Goal: Transaction & Acquisition: Purchase product/service

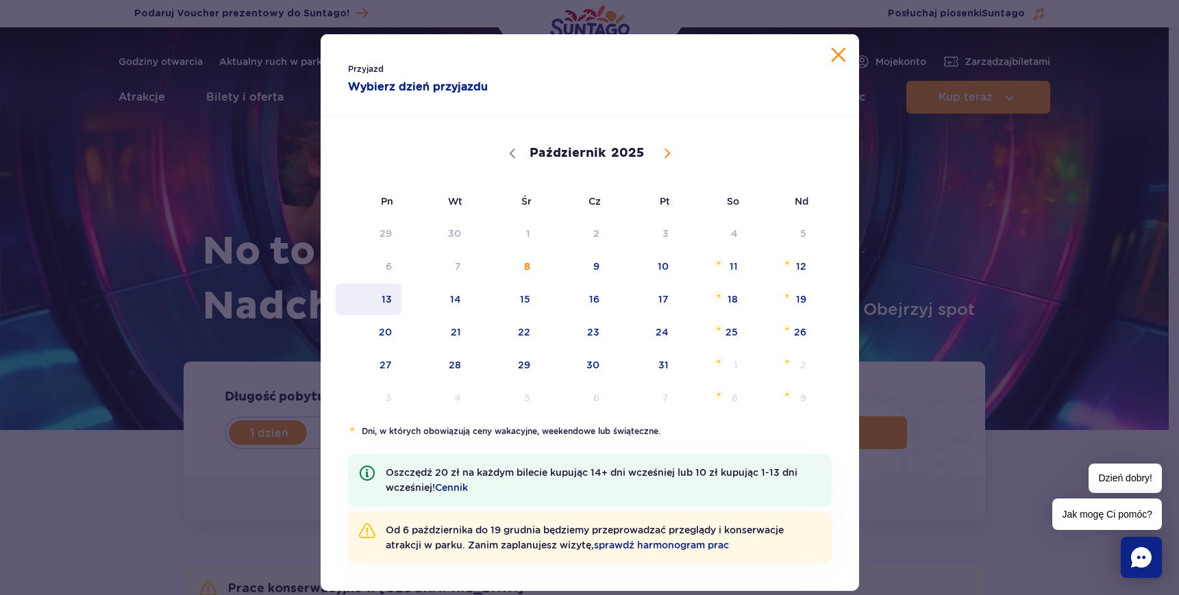
click at [390, 305] on span "13" at bounding box center [368, 300] width 69 height 32
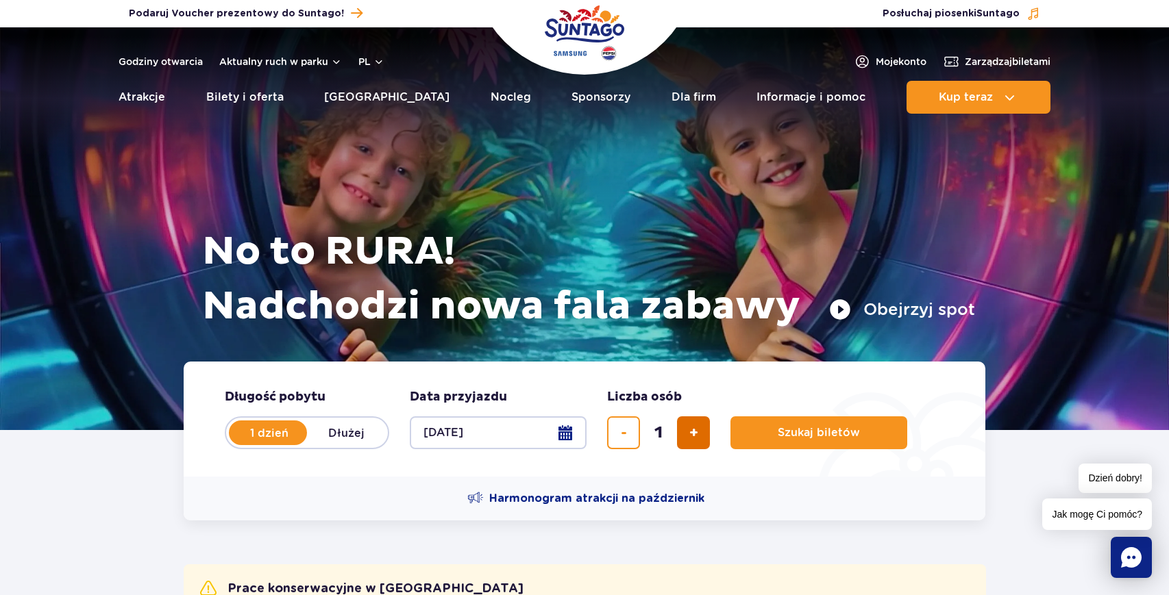
click at [702, 440] on button "dodaj bilet" at bounding box center [693, 432] width 33 height 33
type input "2"
click at [831, 419] on button "Szukaj biletów" at bounding box center [818, 432] width 177 height 33
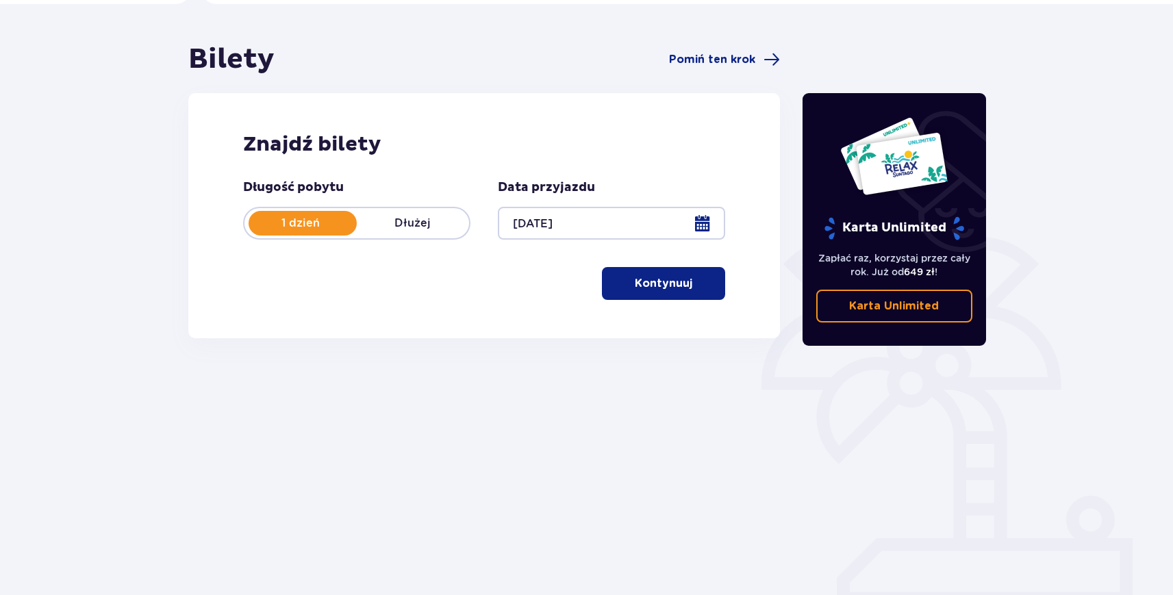
click at [660, 286] on p "Kontynuuj" at bounding box center [664, 283] width 58 height 15
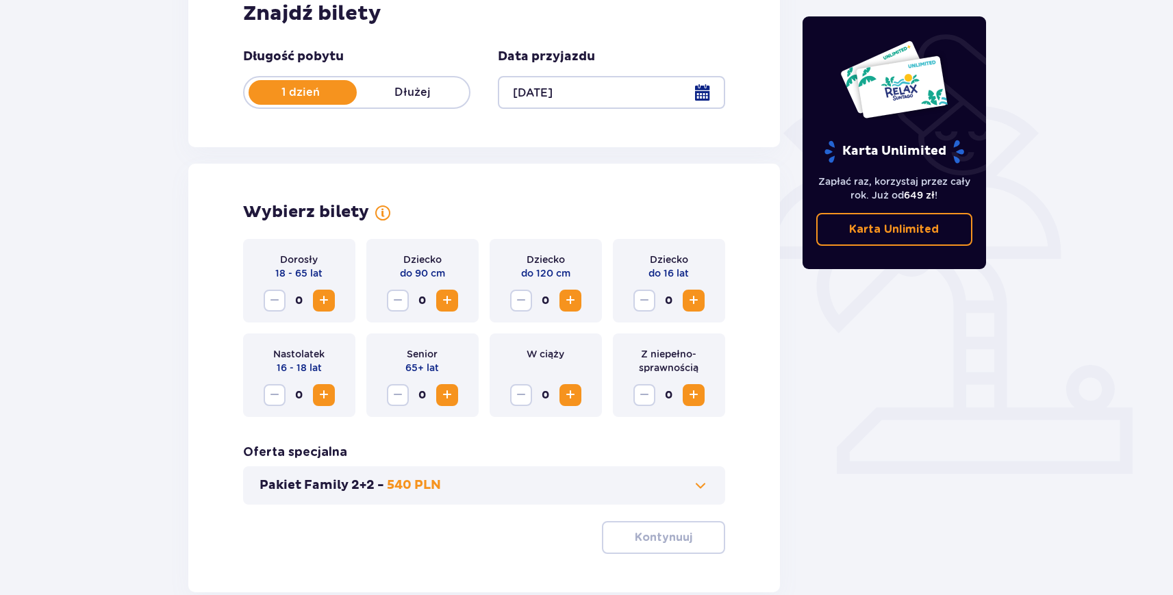
scroll to position [233, 0]
click at [317, 304] on span "Zwiększ" at bounding box center [324, 301] width 16 height 16
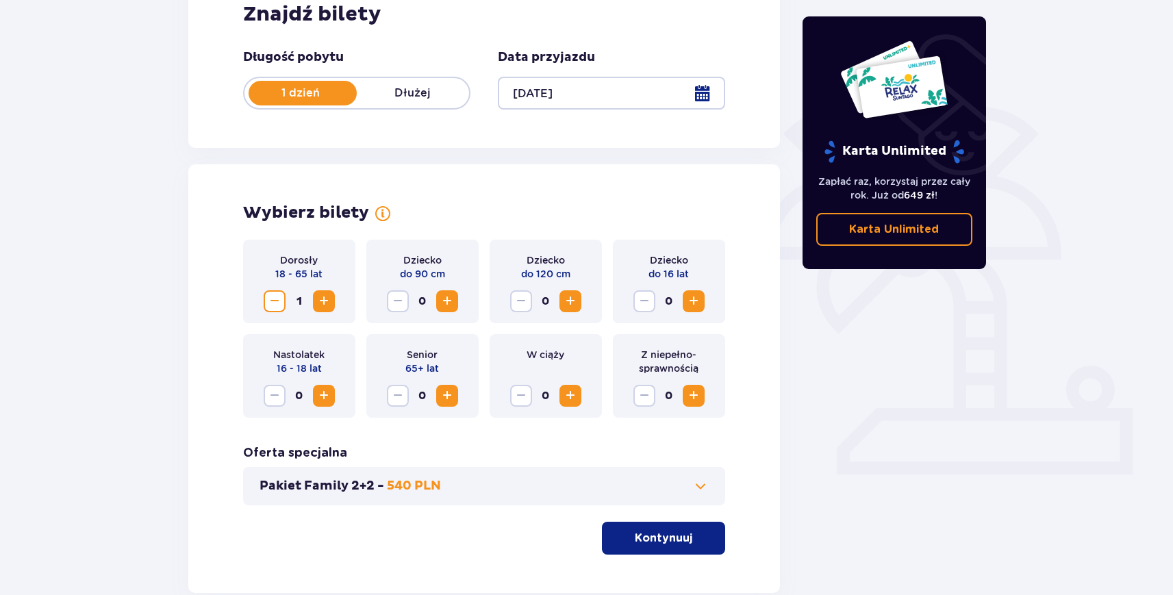
click at [317, 304] on span "Zwiększ" at bounding box center [324, 301] width 16 height 16
click at [657, 542] on p "Kontynuuj" at bounding box center [664, 538] width 58 height 15
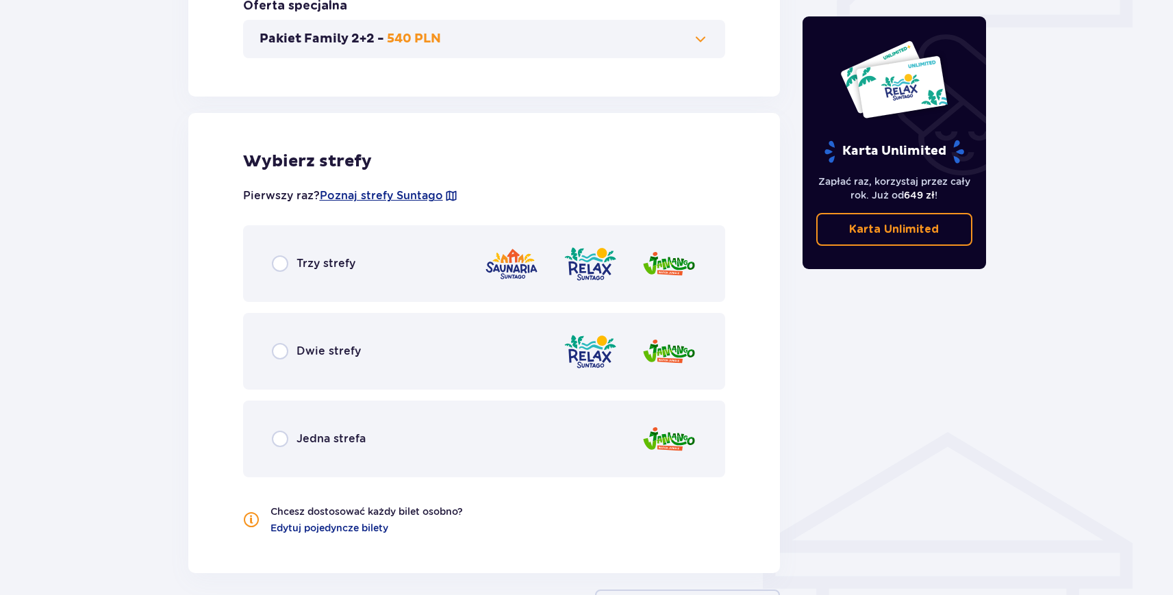
scroll to position [760, 0]
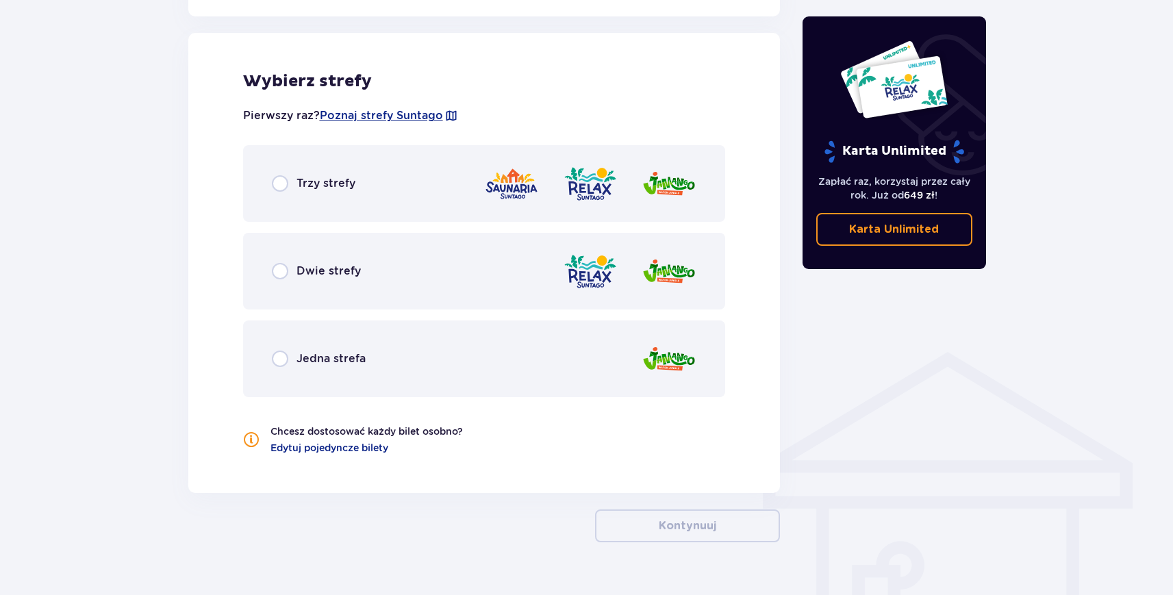
click at [396, 195] on div "Trzy strefy" at bounding box center [484, 183] width 483 height 77
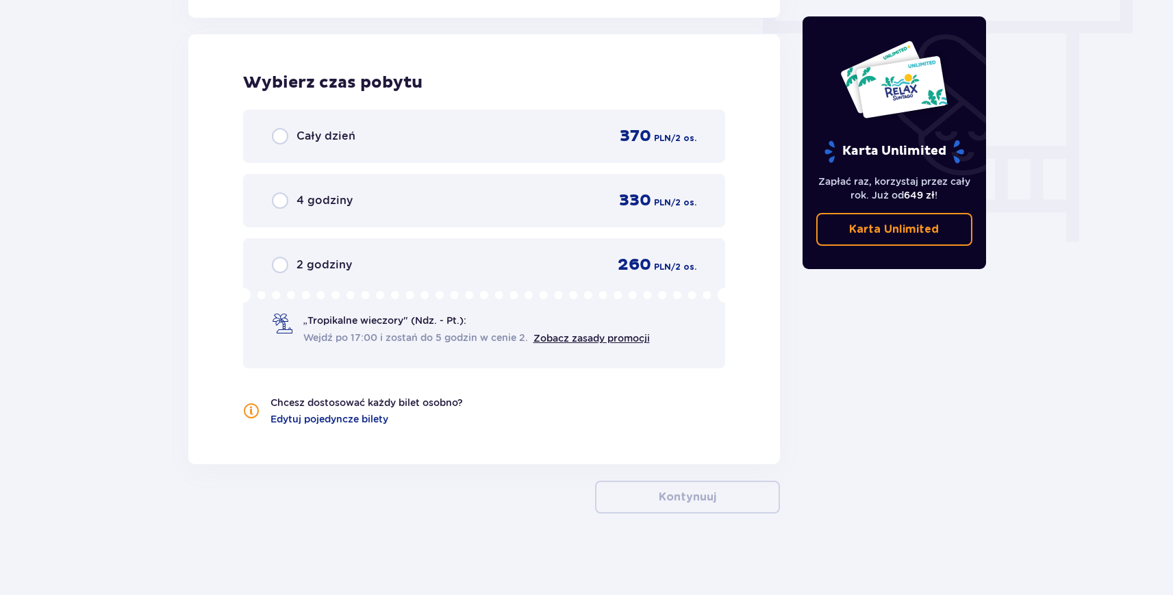
scroll to position [1236, 0]
click at [387, 138] on div "Cały dzień 370 PLN / 2 os." at bounding box center [484, 135] width 425 height 21
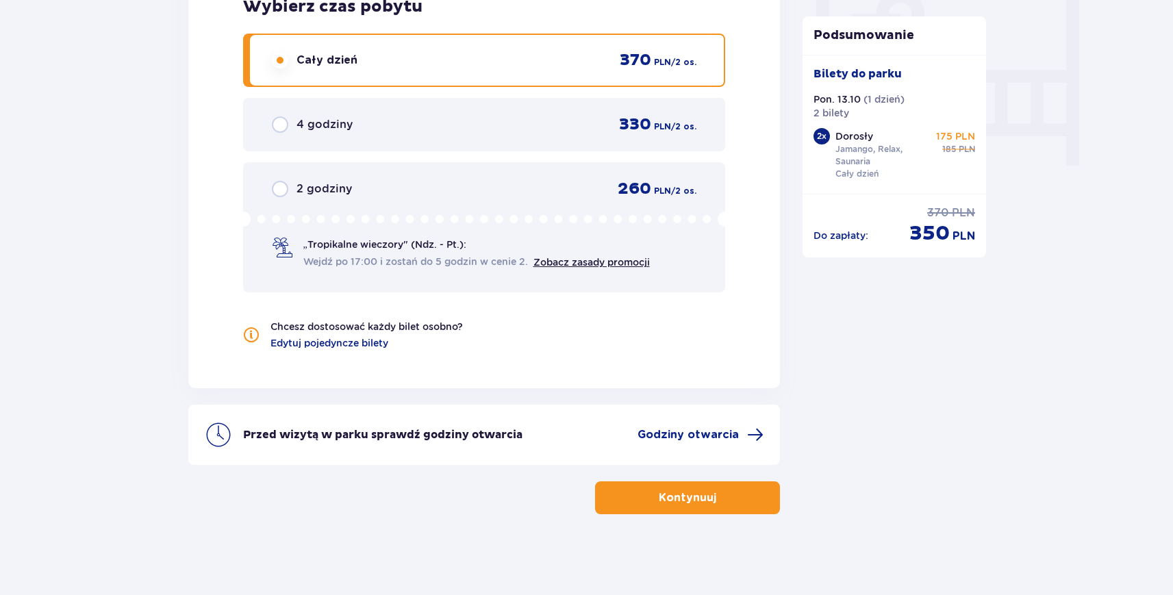
scroll to position [1313, 0]
click at [373, 245] on span "„Tropikalne wieczory" (Ndz. - Pt.):" at bounding box center [384, 243] width 163 height 14
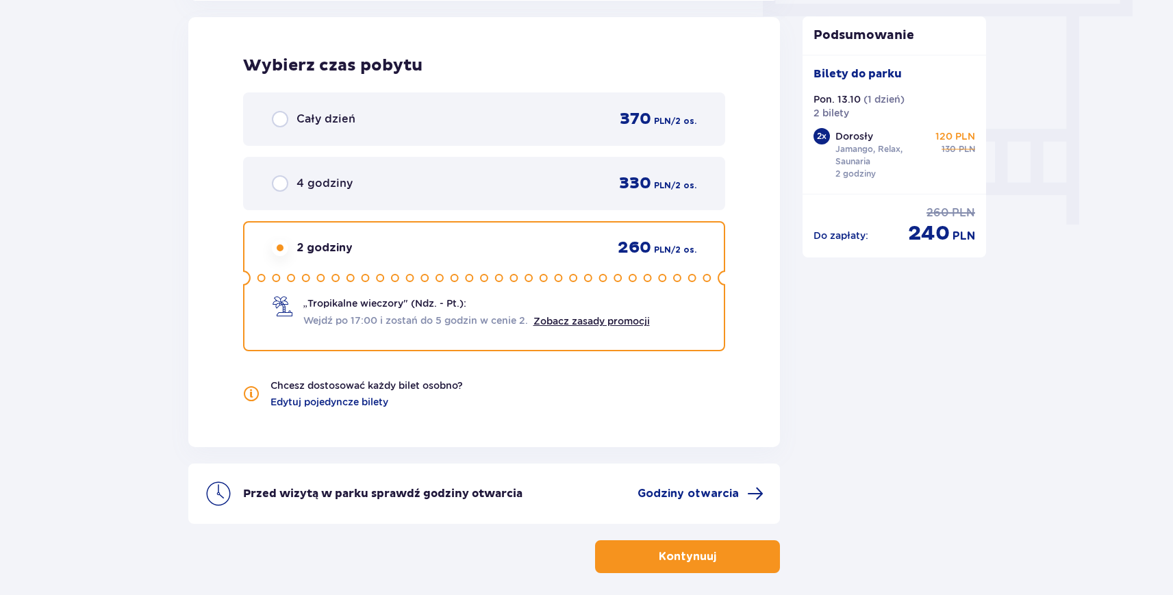
scroll to position [1243, 0]
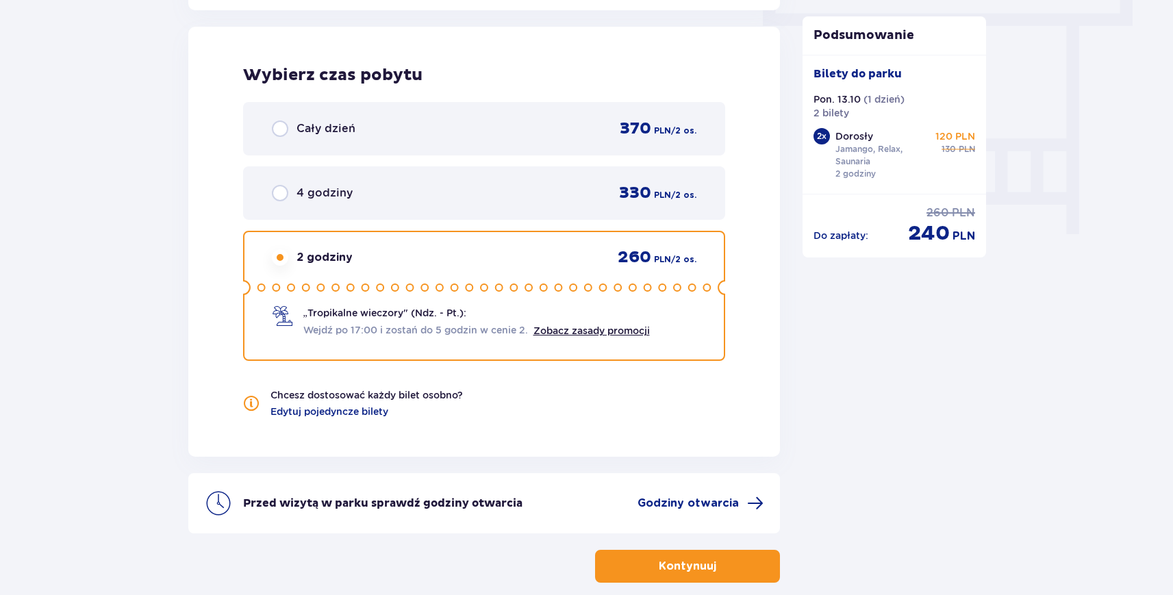
click at [399, 111] on div "Cały dzień 370 PLN / 2 os." at bounding box center [484, 128] width 483 height 53
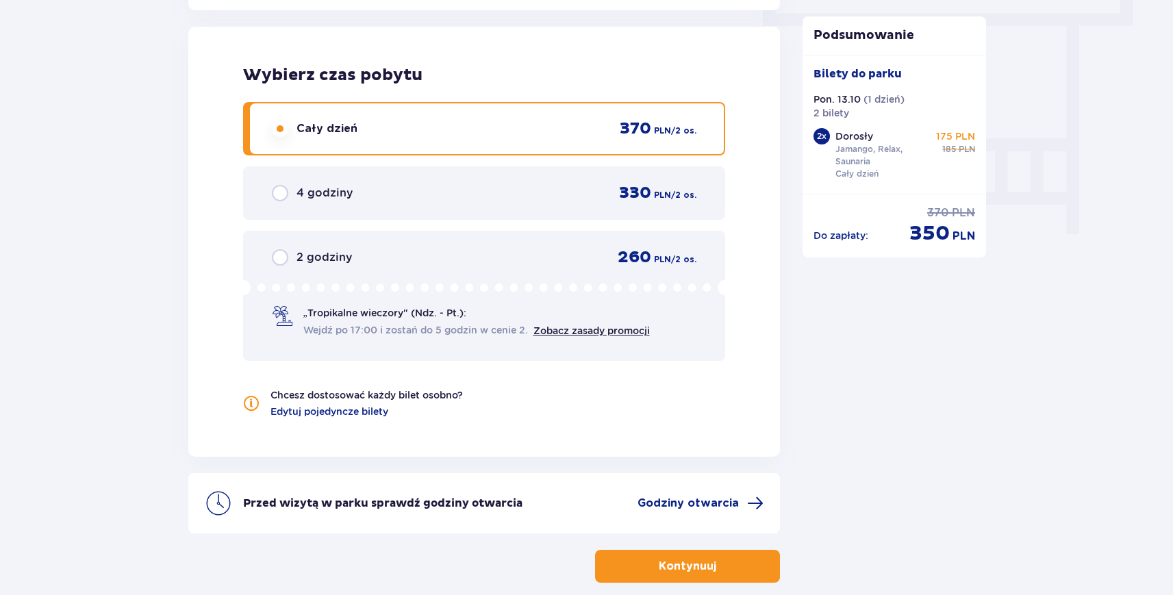
click at [671, 570] on p "Kontynuuj" at bounding box center [688, 566] width 58 height 15
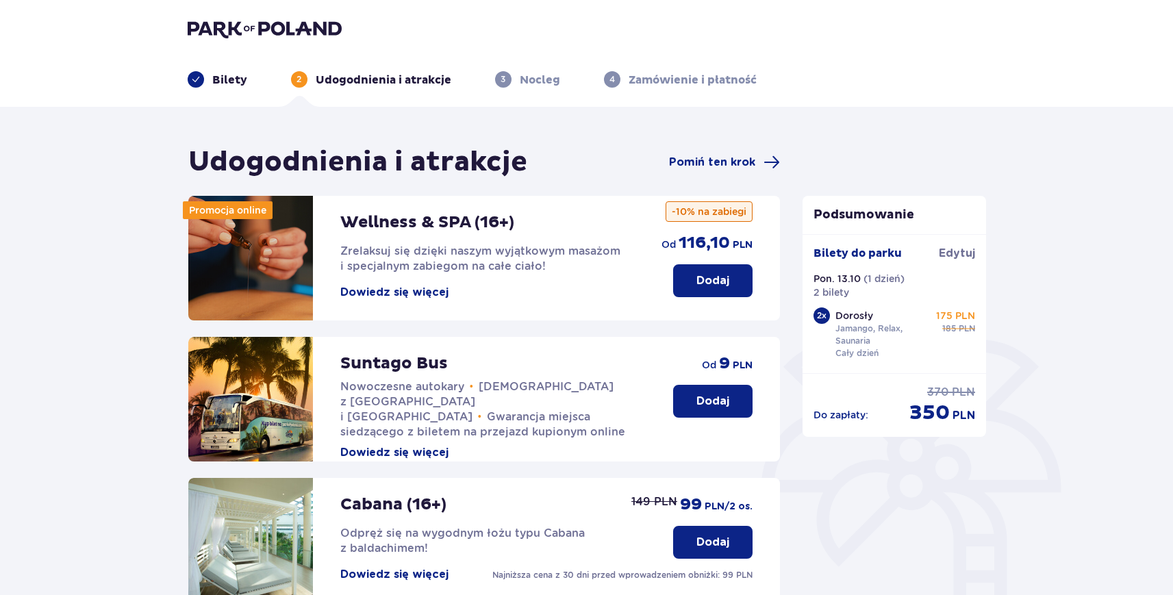
click at [686, 406] on button "Dodaj" at bounding box center [712, 401] width 79 height 33
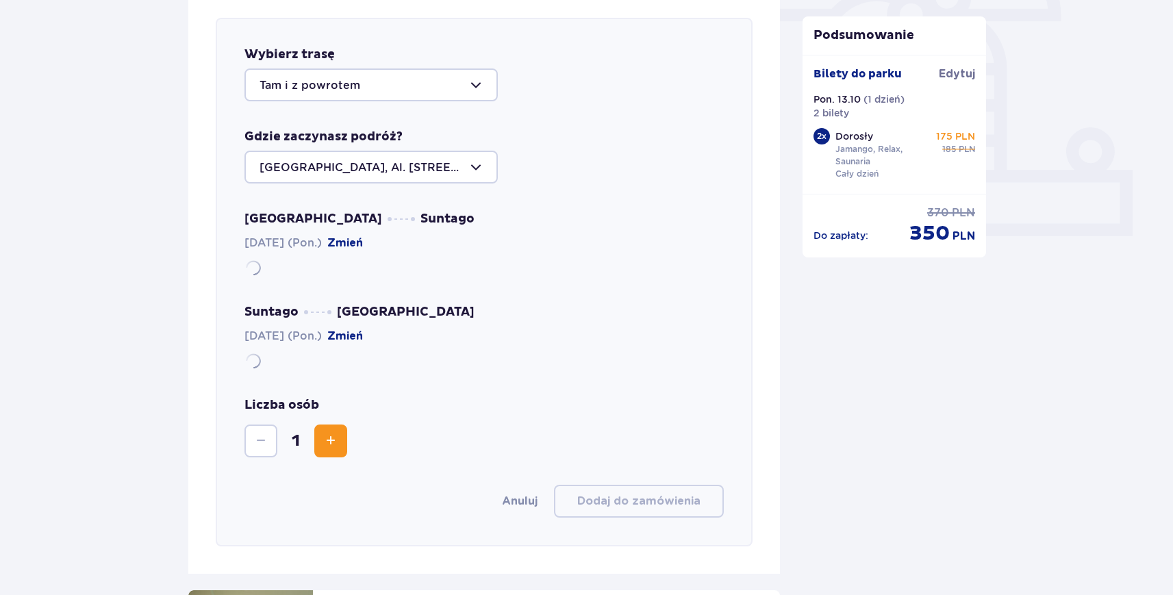
scroll to position [473, 0]
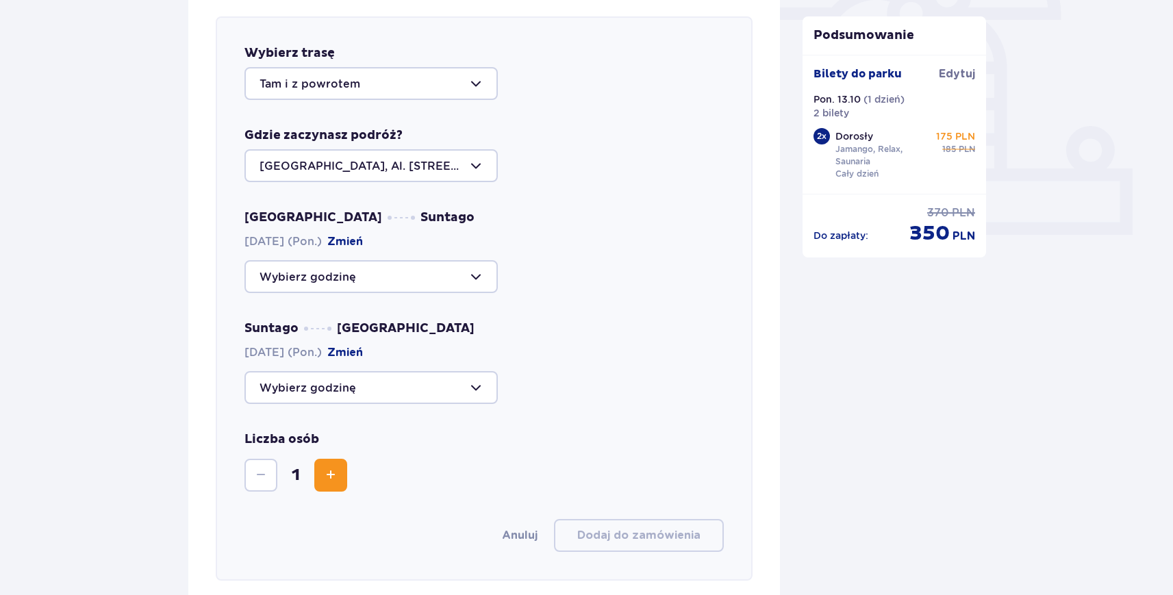
click at [369, 284] on div at bounding box center [371, 276] width 253 height 33
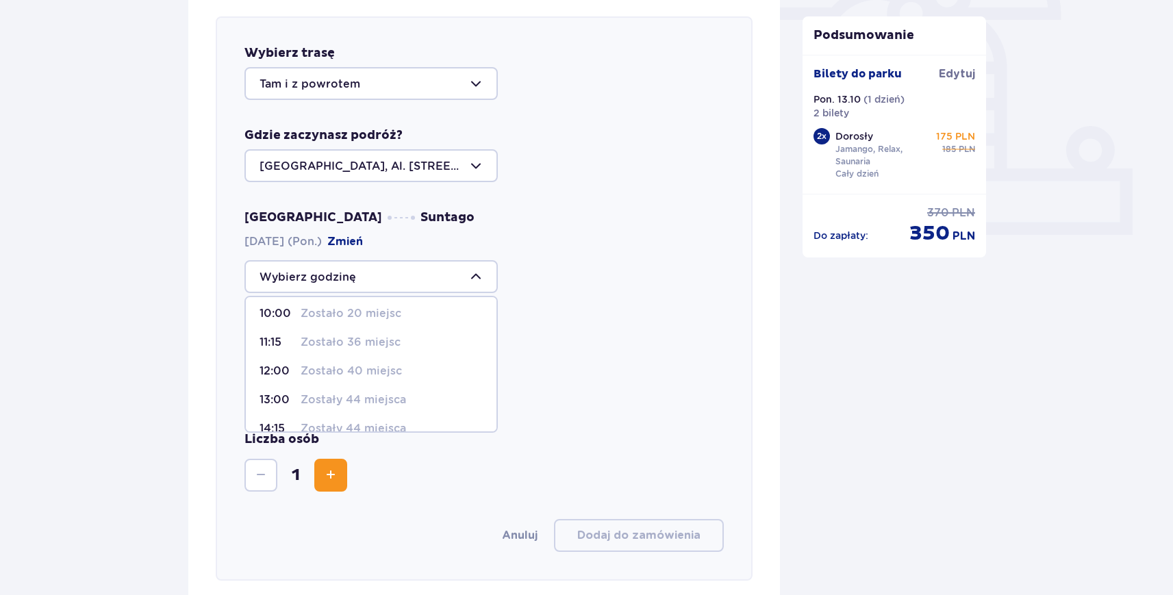
scroll to position [138, 0]
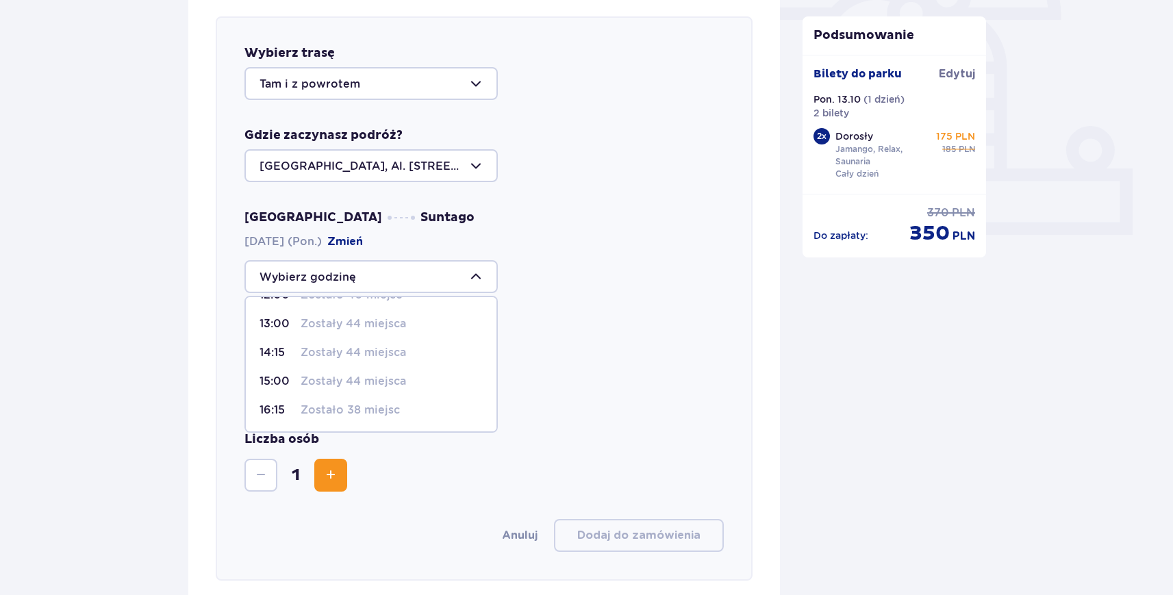
click at [609, 349] on div "Suntago Warszawa 13.10.2025 (Pon.) Zmień" at bounding box center [485, 363] width 480 height 84
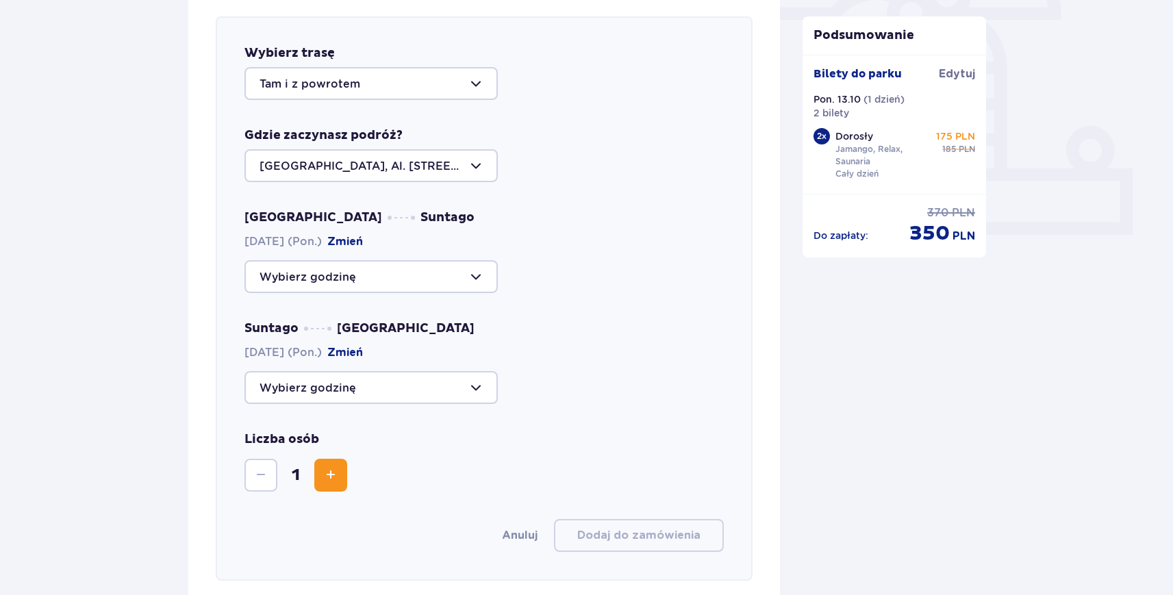
click at [432, 390] on div at bounding box center [371, 387] width 253 height 33
click at [640, 307] on div "Warszawa Suntago 13.10.2025 (Pon.) Zmień Suntago Warszawa 13.10.2025 (Pon.) Zmi…" at bounding box center [485, 307] width 480 height 195
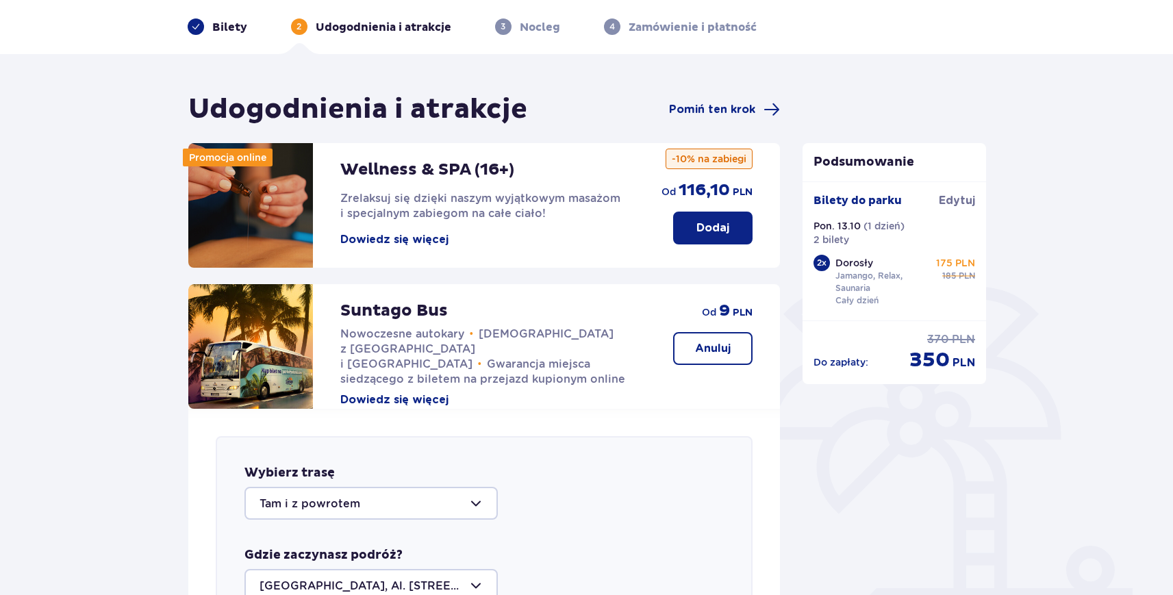
scroll to position [0, 0]
